Goal: Task Accomplishment & Management: Use online tool/utility

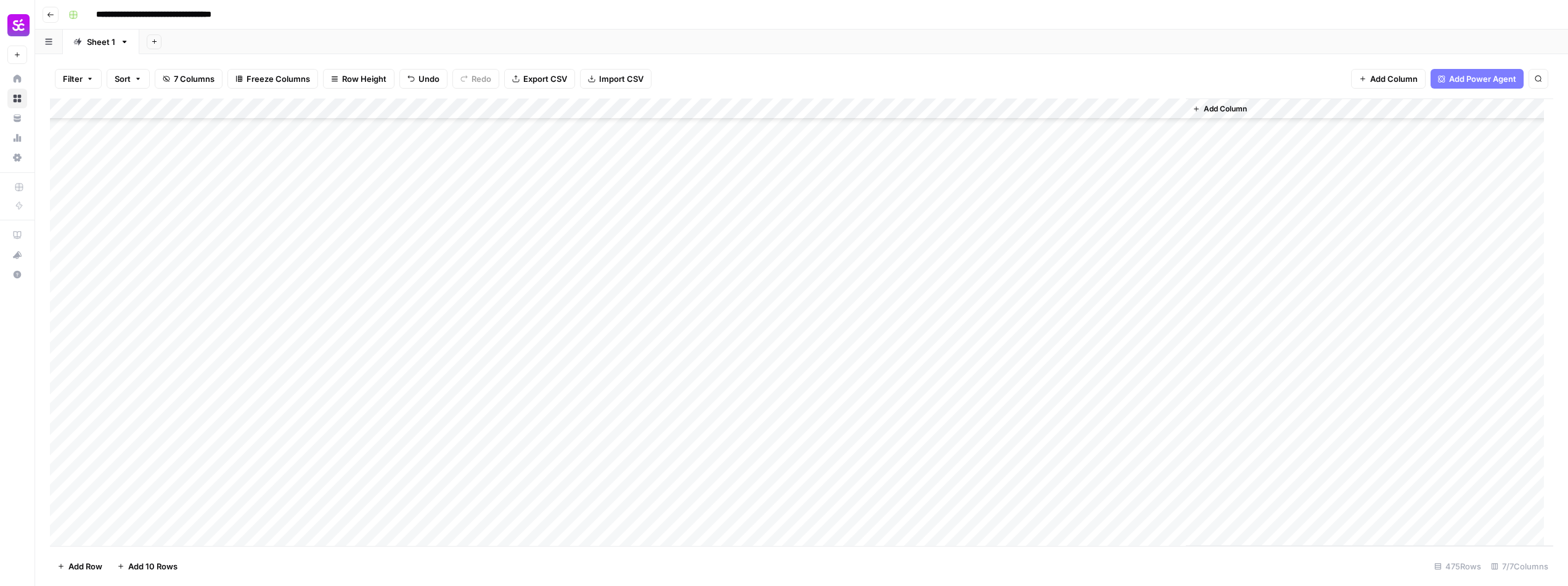
scroll to position [8292, 0]
click at [186, 446] on div "Add Column" at bounding box center [801, 323] width 1503 height 447
click at [1063, 446] on div "Add Column" at bounding box center [801, 323] width 1503 height 447
click at [445, 299] on div "Add Column" at bounding box center [801, 323] width 1503 height 447
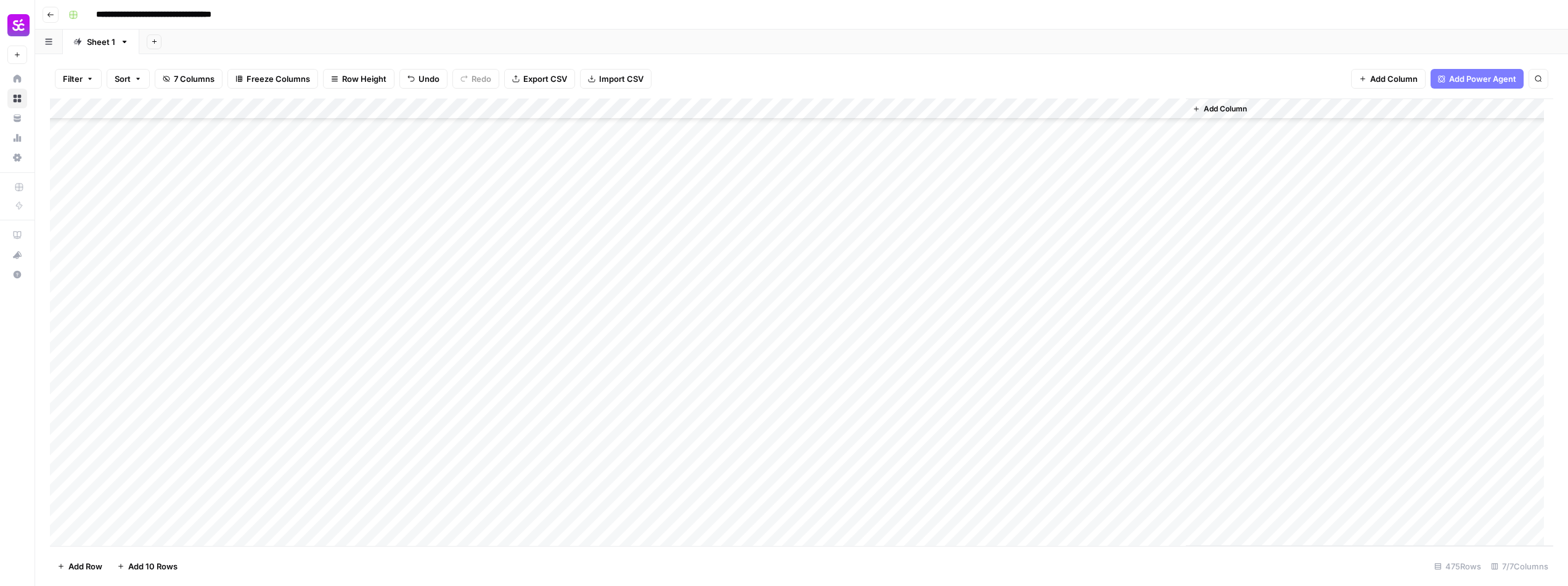
click at [217, 298] on div "Add Column" at bounding box center [801, 323] width 1503 height 447
click at [1046, 109] on div "Add Column" at bounding box center [801, 323] width 1503 height 447
click at [1026, 233] on span "Edit Workflow" at bounding box center [1041, 230] width 108 height 13
click at [751, 318] on div "Add Column" at bounding box center [801, 323] width 1503 height 447
click at [894, 318] on div "Add Column" at bounding box center [801, 323] width 1503 height 447
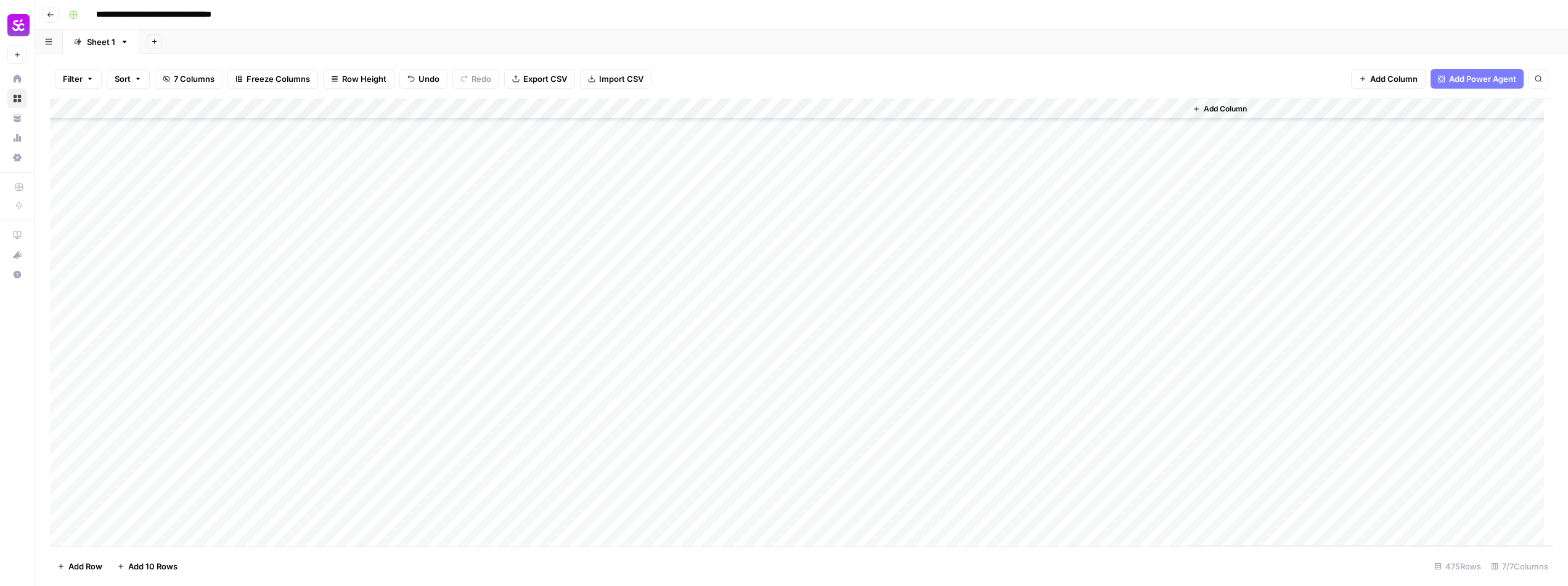
click at [1017, 322] on div "Add Column" at bounding box center [801, 323] width 1503 height 447
click at [1023, 341] on div "Add Column" at bounding box center [801, 323] width 1503 height 447
click at [1017, 361] on div "Add Column" at bounding box center [801, 323] width 1503 height 447
click at [1013, 384] on div "Add Column" at bounding box center [801, 323] width 1503 height 447
click at [1019, 425] on div "Add Column" at bounding box center [801, 323] width 1503 height 447
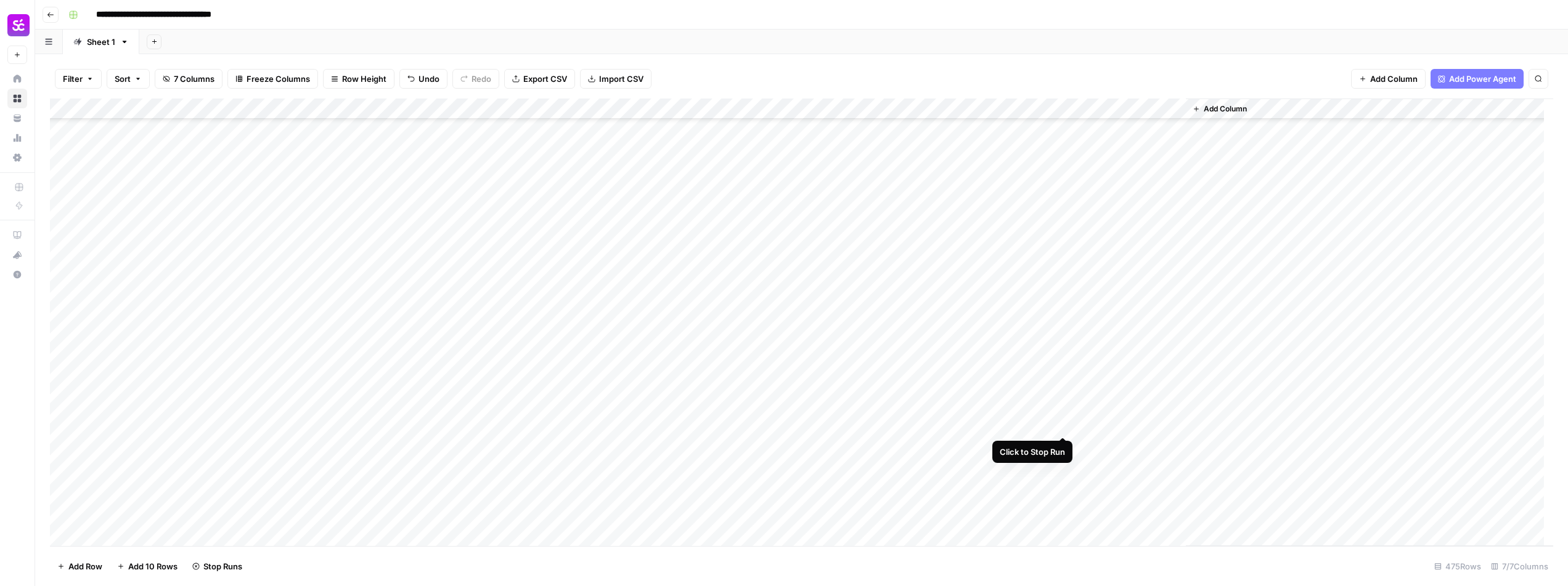
click at [1064, 425] on div "Add Column" at bounding box center [801, 323] width 1503 height 447
click at [65, 425] on div "Add Column" at bounding box center [801, 323] width 1503 height 447
click at [79, 566] on span "Delete 1 Row" at bounding box center [81, 567] width 49 height 13
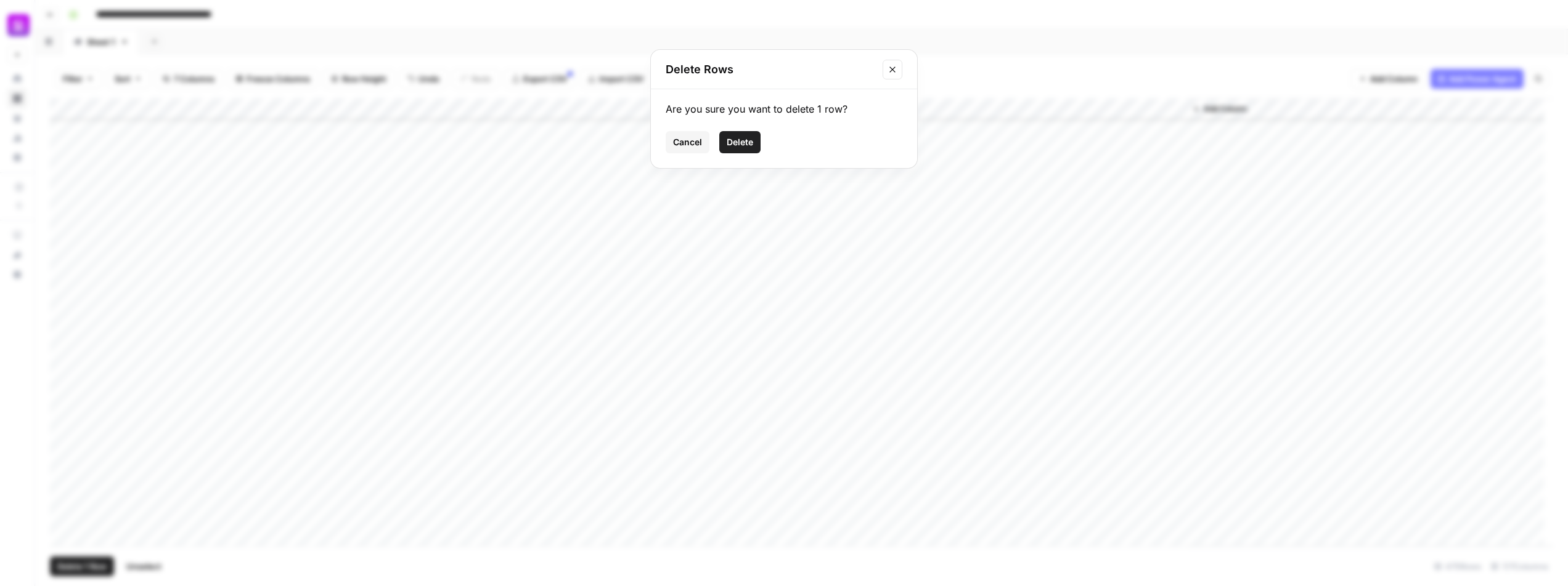
click at [737, 145] on span "Delete" at bounding box center [739, 142] width 26 height 13
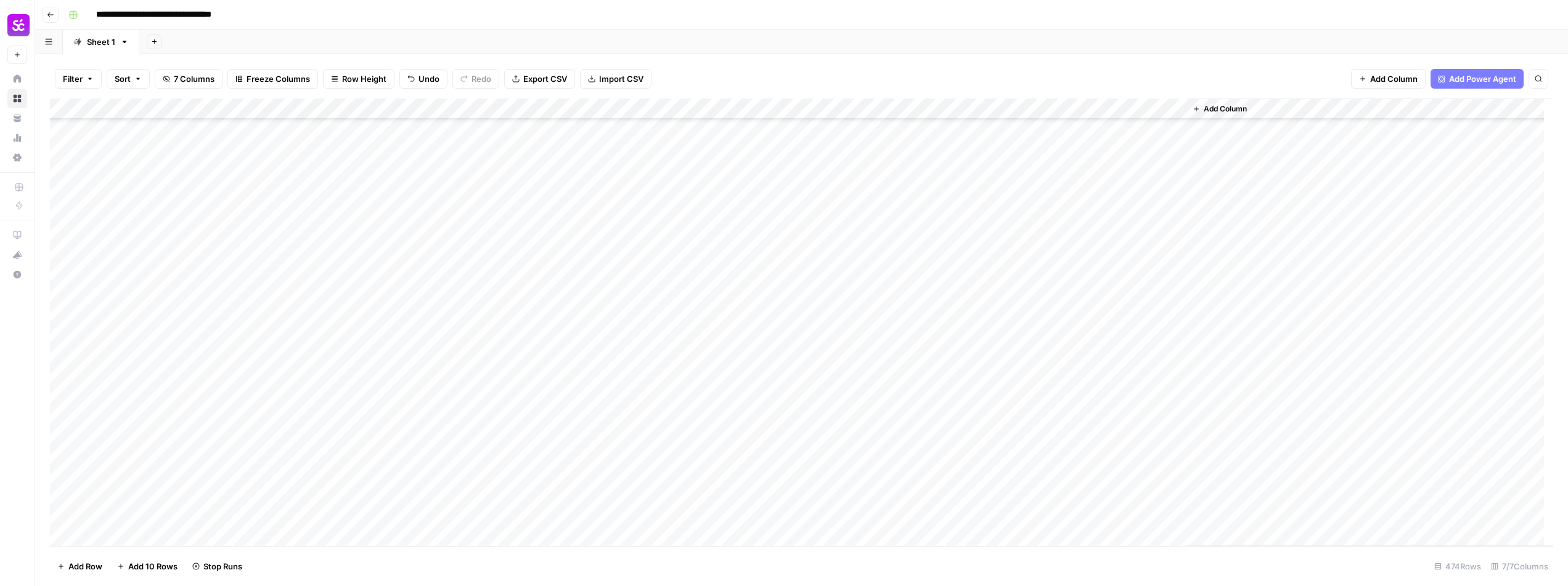
click at [1019, 319] on div "Add Column" at bounding box center [801, 323] width 1503 height 447
click at [1063, 319] on div "Add Column" at bounding box center [801, 323] width 1503 height 447
click at [1023, 334] on div "Add Column" at bounding box center [801, 323] width 1503 height 447
click at [1064, 323] on div "Add Column" at bounding box center [801, 323] width 1503 height 447
click at [898, 300] on div "Add Column" at bounding box center [801, 323] width 1503 height 447
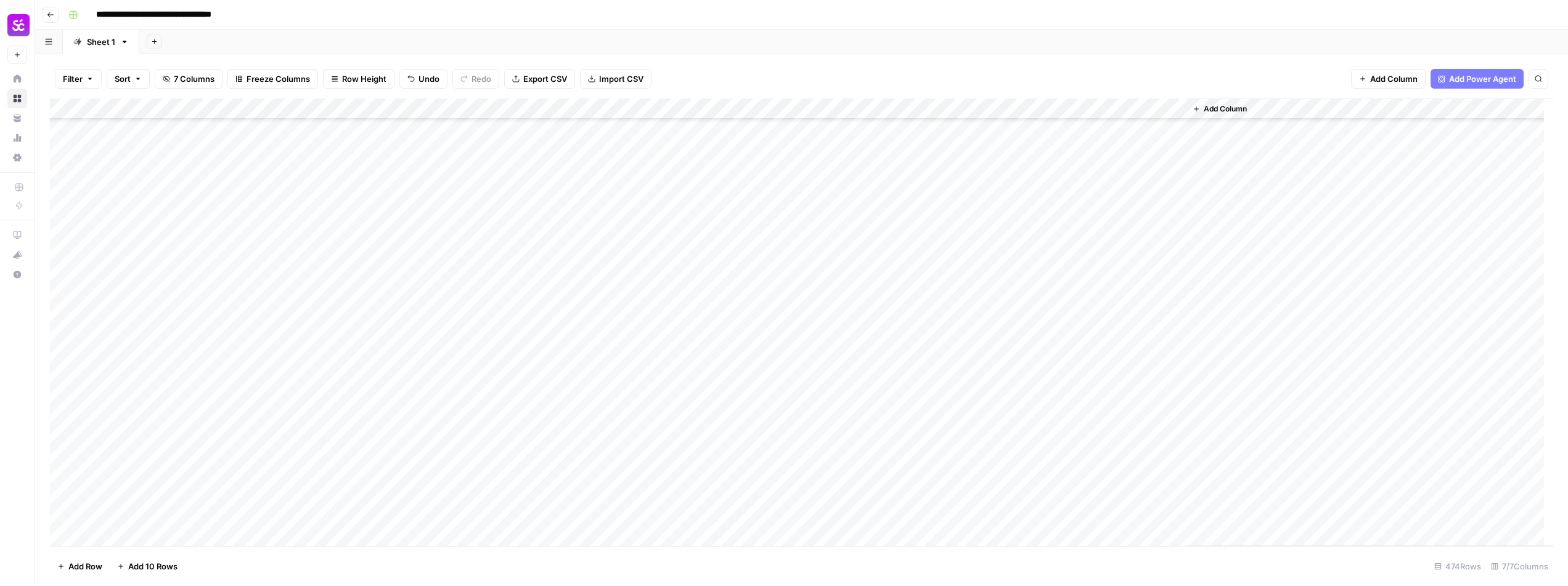
click at [911, 321] on div "Add Column" at bounding box center [801, 323] width 1503 height 447
click at [901, 340] on div "Add Column" at bounding box center [801, 323] width 1503 height 447
click at [899, 365] on div "Add Column" at bounding box center [801, 323] width 1503 height 447
click at [896, 383] on div "Add Column" at bounding box center [801, 323] width 1503 height 447
click at [892, 429] on div "Add Column" at bounding box center [801, 323] width 1503 height 447
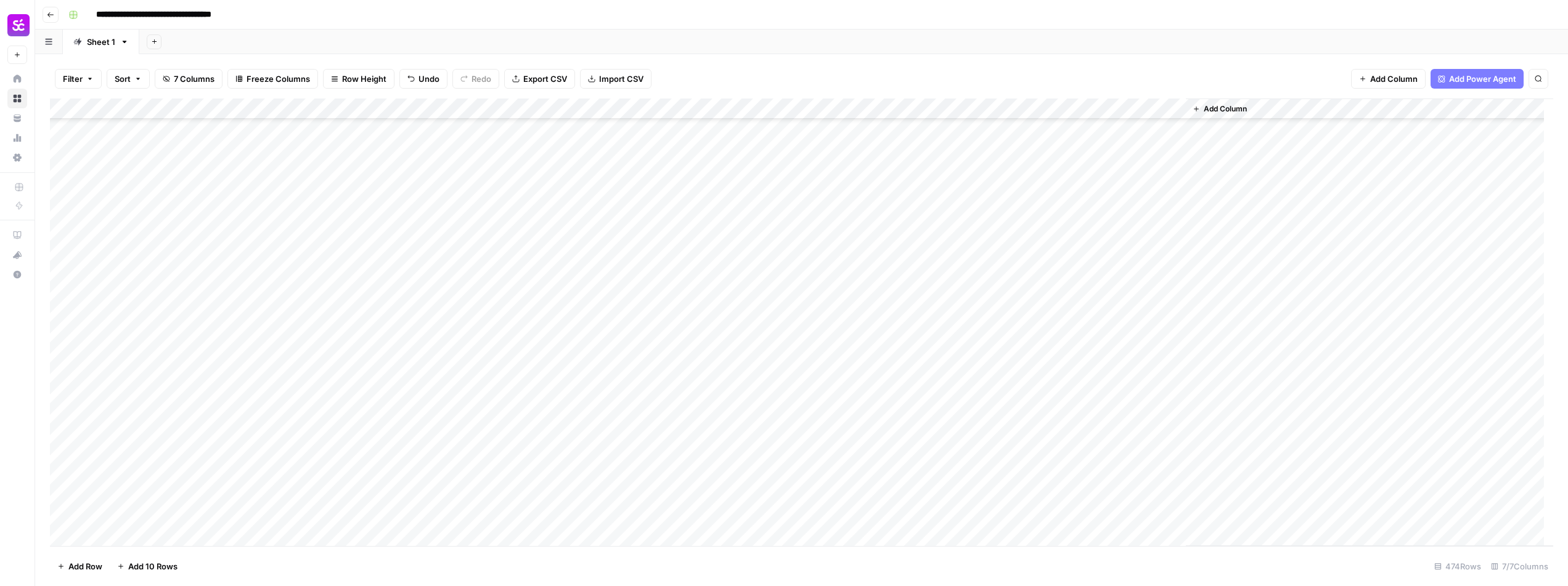
click at [890, 452] on div "Add Column" at bounding box center [801, 323] width 1503 height 447
click at [894, 467] on div "Add Column" at bounding box center [801, 323] width 1503 height 447
click at [889, 495] on div "Add Column" at bounding box center [801, 323] width 1503 height 447
click at [890, 512] on div "Add Column" at bounding box center [801, 323] width 1503 height 447
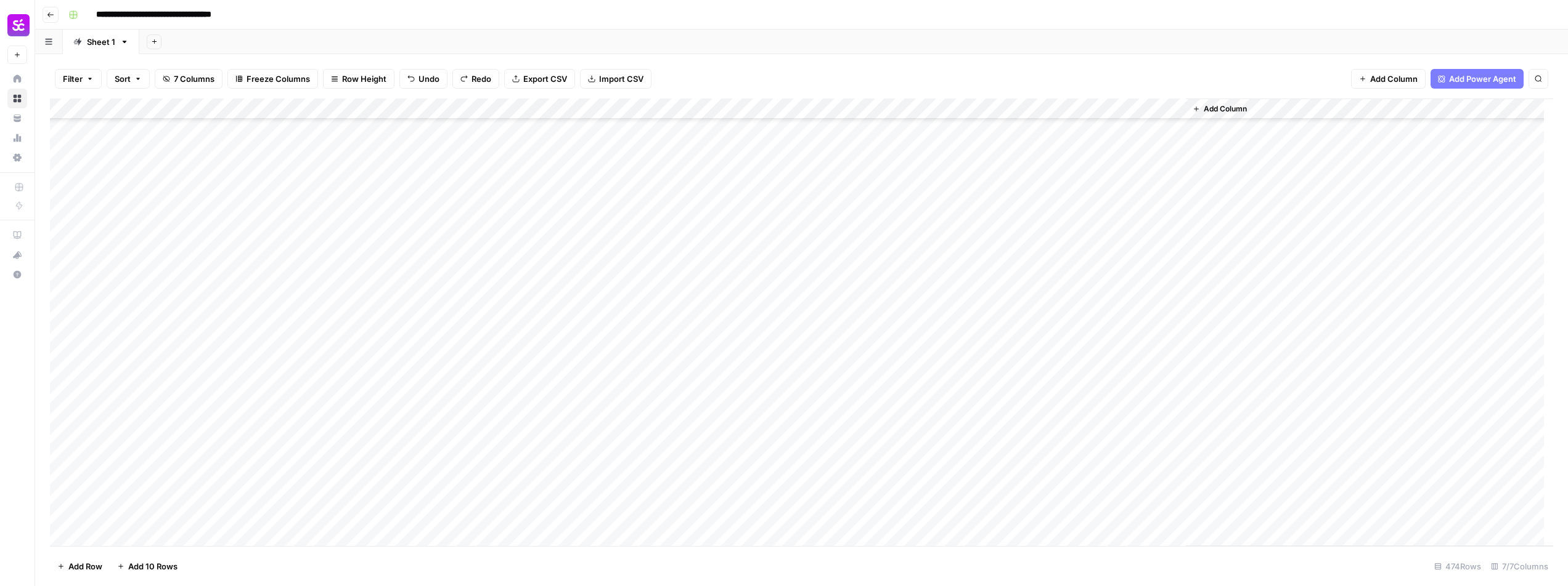
click at [1017, 315] on div "Add Column" at bounding box center [801, 323] width 1503 height 447
click at [1017, 291] on div "Add Column" at bounding box center [801, 323] width 1503 height 447
click at [1017, 269] on div "Add Column" at bounding box center [801, 323] width 1503 height 447
click at [1016, 251] on div "Add Column" at bounding box center [801, 323] width 1503 height 447
click at [1066, 207] on div "Add Column" at bounding box center [801, 323] width 1503 height 447
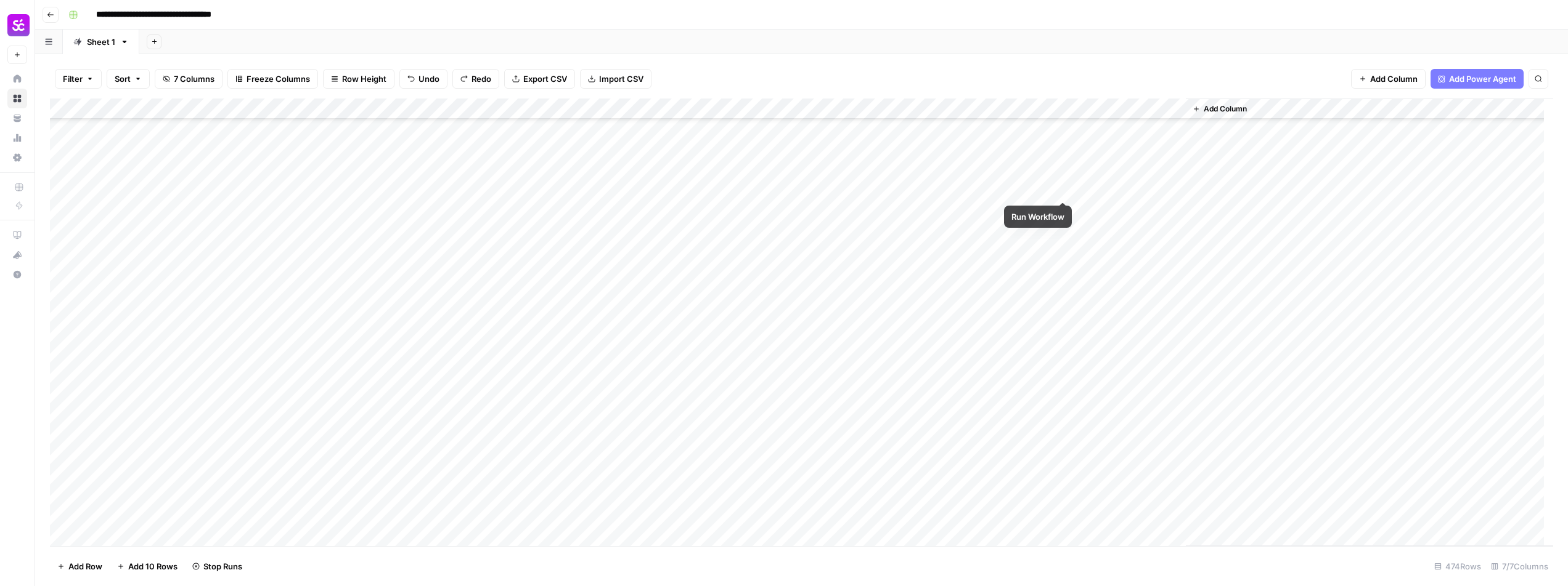
click at [1061, 187] on div "Add Column" at bounding box center [801, 323] width 1503 height 447
click at [1065, 170] on div "Add Column" at bounding box center [801, 323] width 1503 height 447
click at [1063, 148] on div "Add Column" at bounding box center [801, 323] width 1503 height 447
click at [928, 326] on div "Add Column" at bounding box center [801, 323] width 1503 height 447
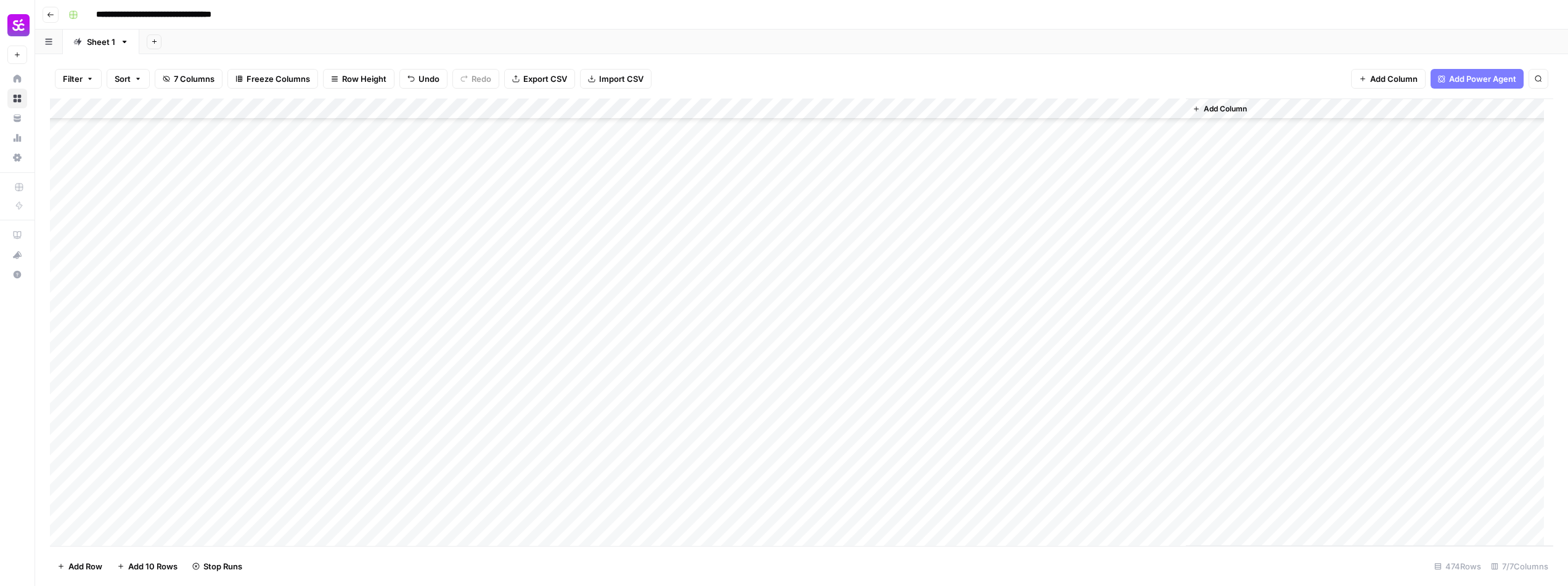
click at [906, 352] on div "Add Column" at bounding box center [801, 323] width 1503 height 447
click at [898, 364] on div "Add Column" at bounding box center [801, 323] width 1503 height 447
click at [1019, 326] on div "Add Column" at bounding box center [801, 323] width 1503 height 447
click at [1019, 347] on div "Add Column" at bounding box center [801, 323] width 1503 height 447
click at [1018, 366] on div "Add Column" at bounding box center [801, 323] width 1503 height 447
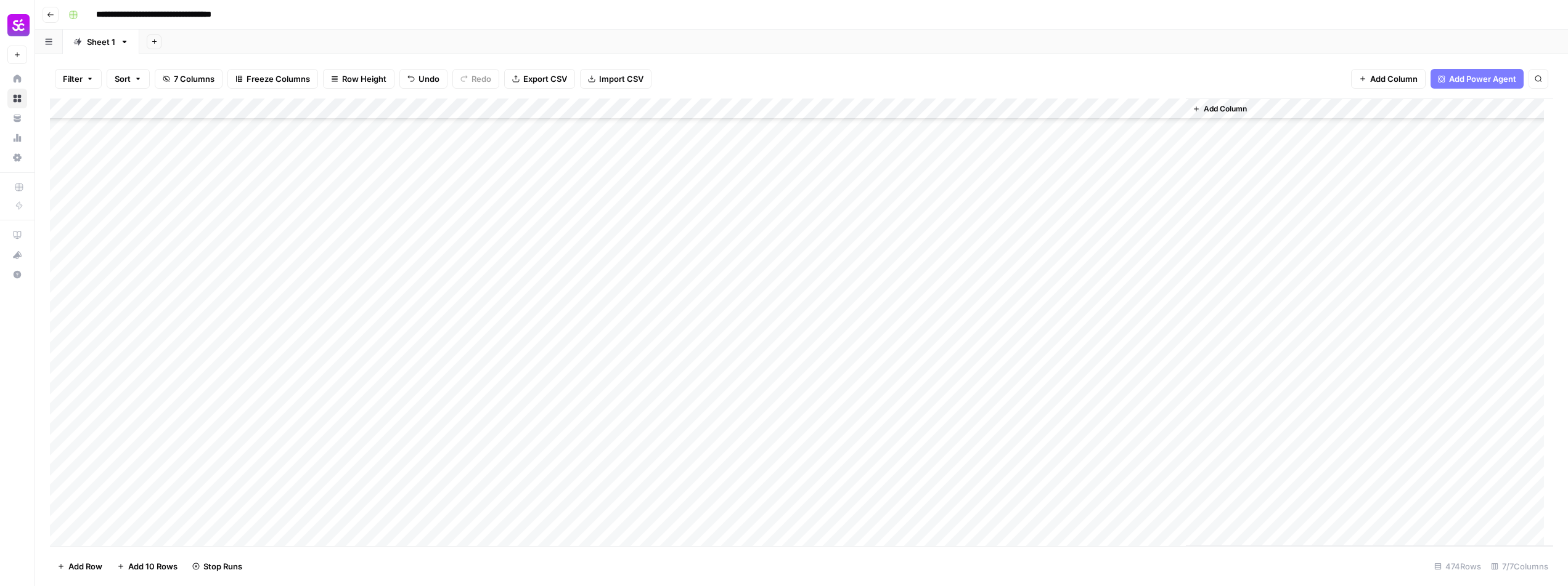
scroll to position [7297, 0]
click at [1021, 373] on div "Add Column" at bounding box center [801, 323] width 1503 height 447
click at [1020, 392] on div "Add Column" at bounding box center [801, 323] width 1503 height 447
click at [894, 326] on div "Add Column" at bounding box center [801, 323] width 1503 height 447
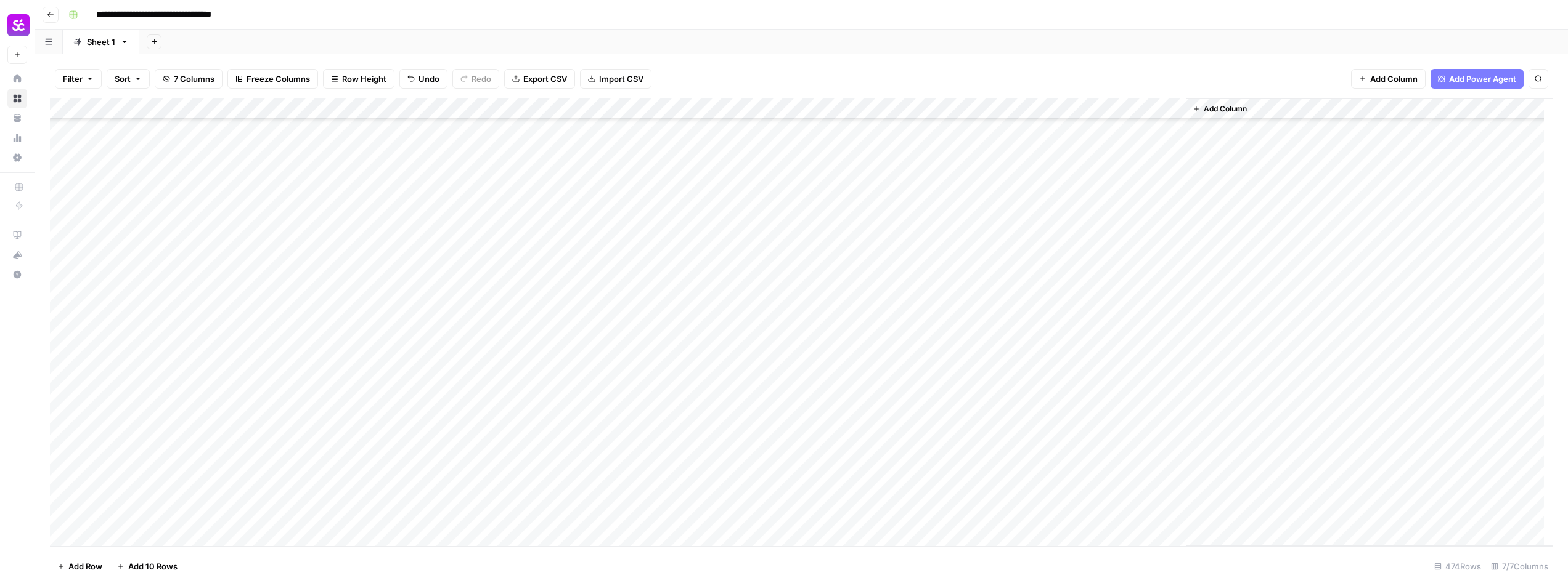
click at [214, 318] on div "Add Column" at bounding box center [801, 323] width 1503 height 447
click at [193, 337] on div "Add Column" at bounding box center [801, 323] width 1503 height 447
click at [182, 304] on div "Add Column" at bounding box center [801, 323] width 1503 height 447
click at [134, 310] on div "Add Column" at bounding box center [801, 323] width 1503 height 447
click at [883, 315] on div "Add Column" at bounding box center [801, 323] width 1503 height 447
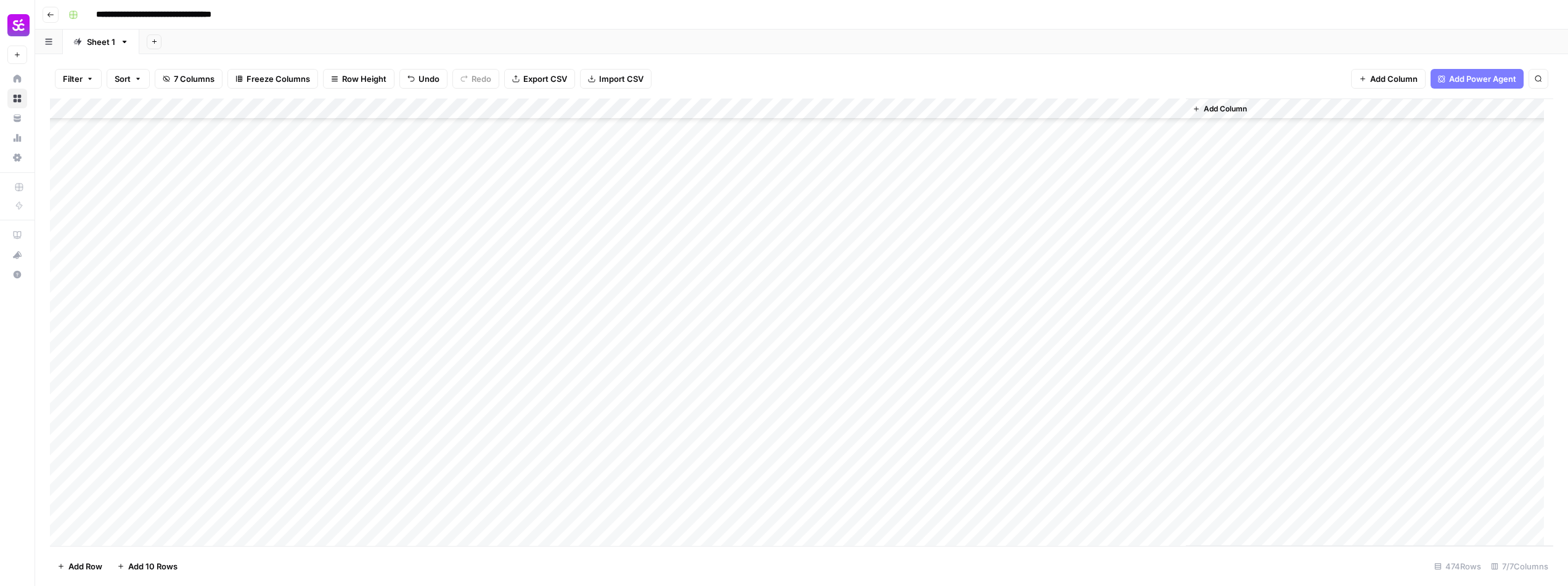
click at [821, 311] on div "Add Column" at bounding box center [801, 323] width 1503 height 447
click at [1063, 336] on div "Add Column" at bounding box center [801, 323] width 1503 height 447
click at [172, 355] on div "Add Column" at bounding box center [801, 323] width 1503 height 447
